Goal: Information Seeking & Learning: Find specific page/section

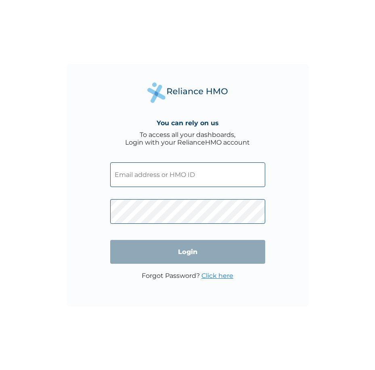
click at [189, 174] on input "text" at bounding box center [187, 174] width 155 height 25
type input "fuad.anidu@marble.capital"
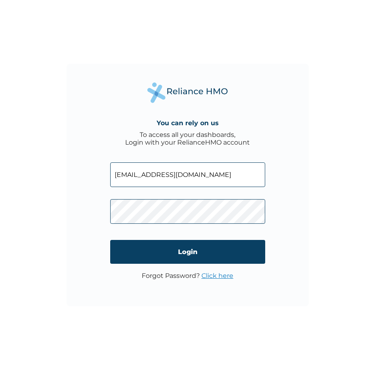
click input "Login" at bounding box center [187, 252] width 155 height 24
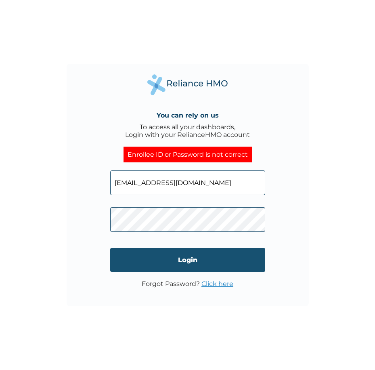
click at [187, 267] on input "Login" at bounding box center [187, 260] width 155 height 24
click at [189, 262] on input "Login" at bounding box center [187, 260] width 155 height 24
click at [182, 253] on input "Login" at bounding box center [187, 260] width 155 height 24
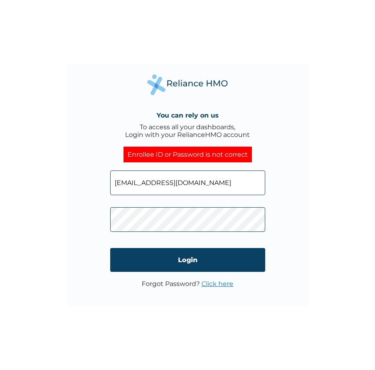
click at [225, 280] on link "Click here" at bounding box center [217, 284] width 32 height 8
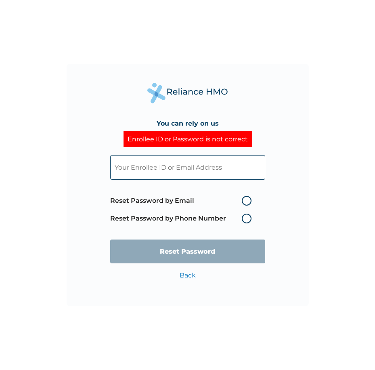
click at [205, 166] on input "text" at bounding box center [187, 167] width 155 height 25
type input "fuad.anidu@marble.capital"
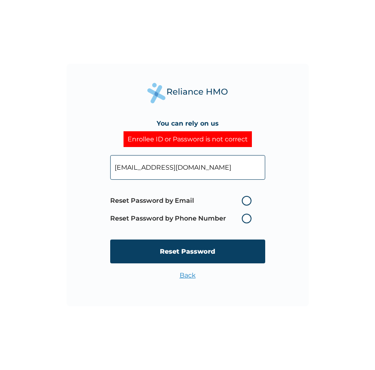
click at [249, 217] on label "Reset Password by Phone Number" at bounding box center [182, 218] width 145 height 10
click at [248, 217] on label "Reset Password by Phone Number" at bounding box center [182, 218] width 145 height 10
click at [245, 217] on label "Reset Password by Phone Number" at bounding box center [182, 218] width 145 height 10
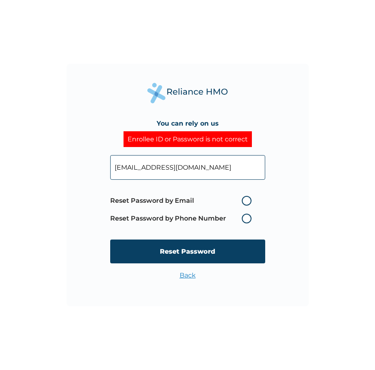
click at [205, 215] on label "Reset Password by Phone Number" at bounding box center [182, 218] width 145 height 10
click at [246, 203] on label "Reset Password by Email" at bounding box center [182, 201] width 145 height 10
click at [243, 203] on input "Reset Password by Email" at bounding box center [236, 200] width 13 height 13
radio input "true"
click at [247, 218] on label "Reset Password by Phone Number" at bounding box center [182, 218] width 145 height 10
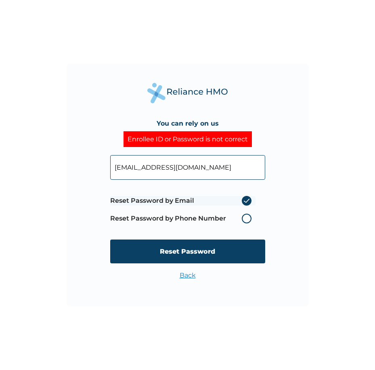
click at [247, 218] on label "Reset Password by Phone Number" at bounding box center [182, 218] width 145 height 10
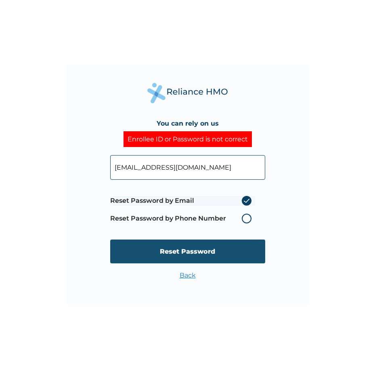
click at [197, 255] on input "Reset Password" at bounding box center [187, 251] width 155 height 24
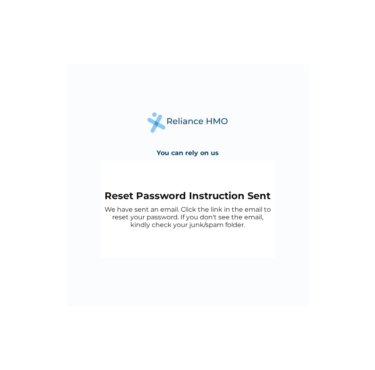
click at [226, 2] on div "You can rely on us Reset Password Instruction Sent We have sent an email. Click…" at bounding box center [187, 185] width 375 height 370
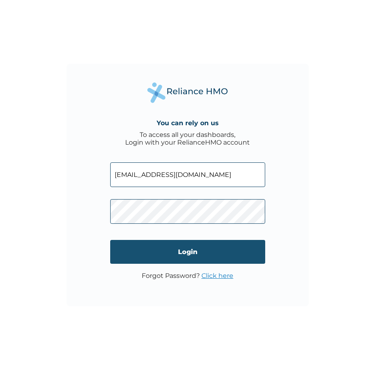
click at [189, 248] on input "Login" at bounding box center [187, 252] width 155 height 24
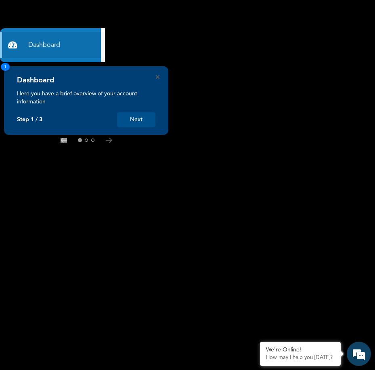
click at [143, 112] on div "Dashboard Here you have a brief overview of your account information Step 1 / 3…" at bounding box center [86, 101] width 138 height 51
click at [142, 124] on button "Next" at bounding box center [136, 119] width 38 height 15
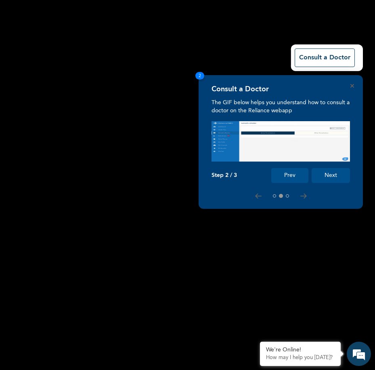
click at [328, 180] on button "Next" at bounding box center [330, 175] width 38 height 15
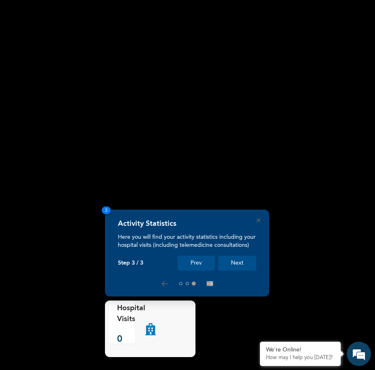
click at [238, 263] on button "Next" at bounding box center [237, 262] width 38 height 15
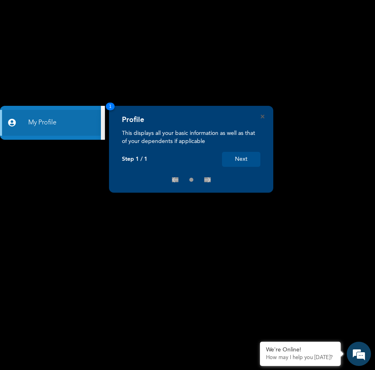
click at [263, 114] on div "Profile This displays all your basic information as well as that of your depend…" at bounding box center [191, 149] width 164 height 87
click at [262, 116] on icon "Close" at bounding box center [263, 117] width 4 height 4
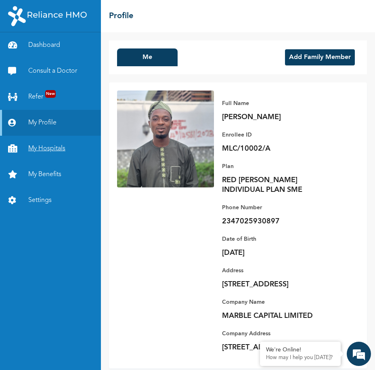
click at [45, 144] on link "My Hospitals" at bounding box center [50, 149] width 101 height 26
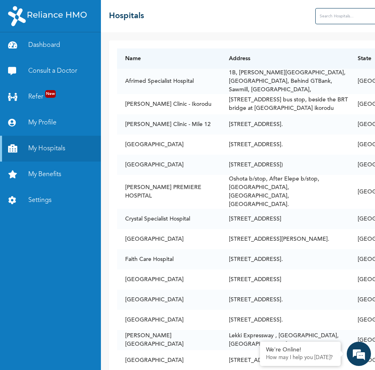
click at [315, 16] on input "text" at bounding box center [347, 16] width 65 height 16
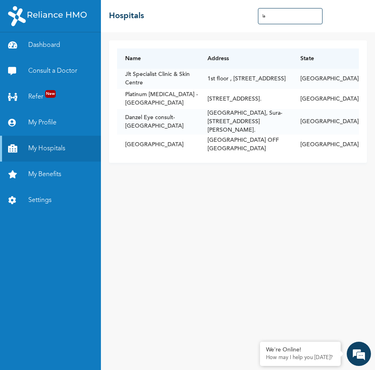
type input "l"
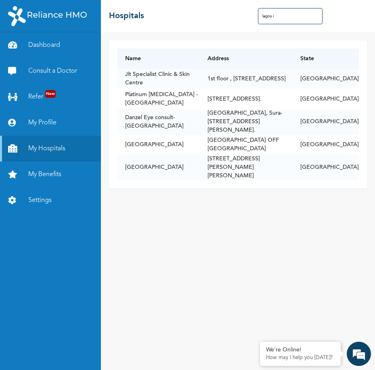
click at [156, 210] on div "Name Address State Jlt Specialist Clinic & [GEOGRAPHIC_DATA][STREET_ADDRESS][GE…" at bounding box center [238, 200] width 274 height 337
click at [280, 20] on input "lagos i" at bounding box center [290, 16] width 65 height 16
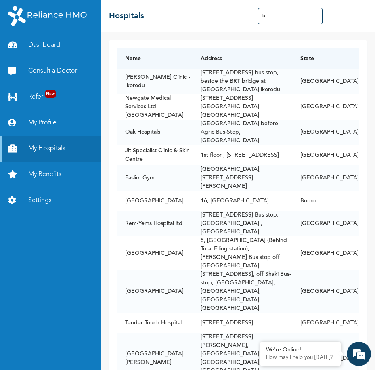
type input "l"
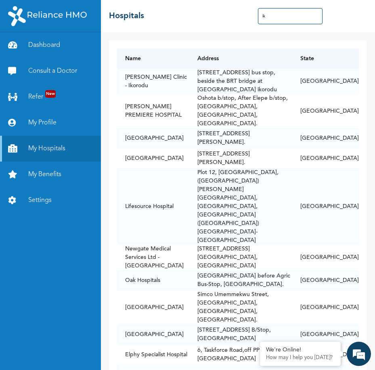
type input "i"
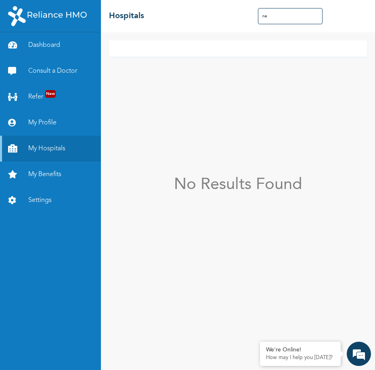
type input "n"
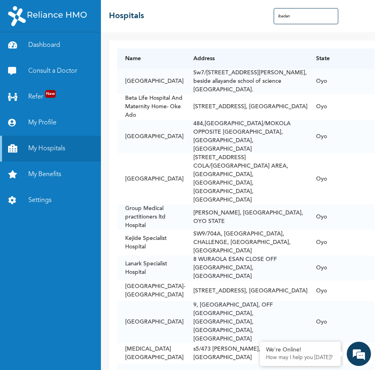
type input "ibadan"
click at [196, 23] on div "☰ Hospitals ibadan" at bounding box center [246, 16] width 290 height 32
